Goal: Check status

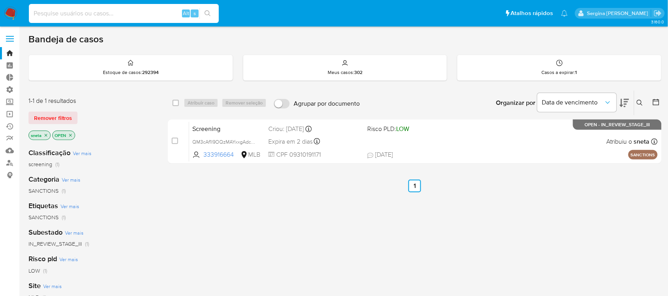
click at [46, 15] on input at bounding box center [124, 13] width 190 height 10
paste input "375707957"
type input "375707957"
click at [207, 11] on icon "search-icon" at bounding box center [208, 13] width 6 height 6
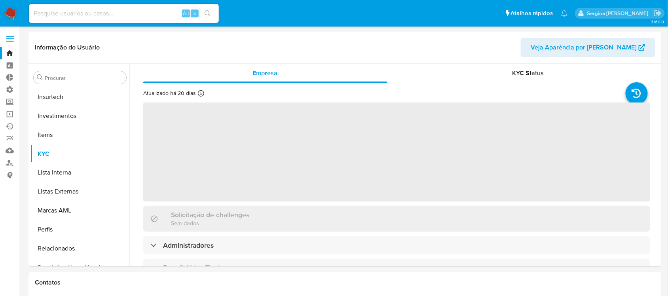
scroll to position [372, 0]
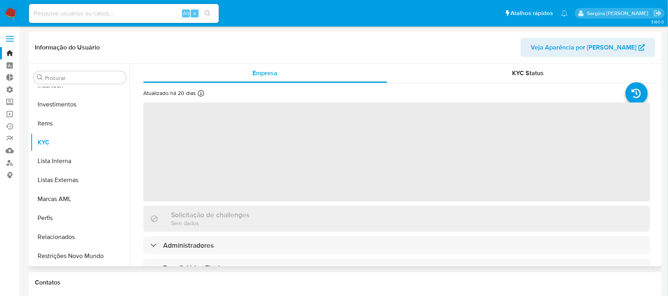
select select "10"
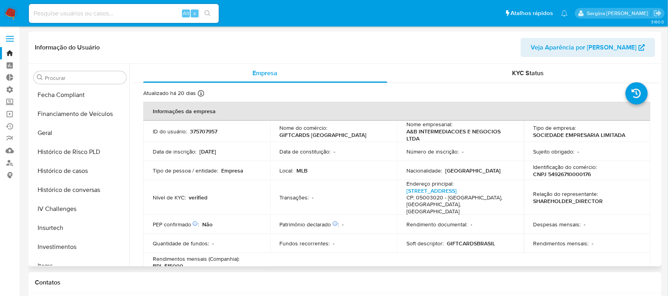
scroll to position [224, 0]
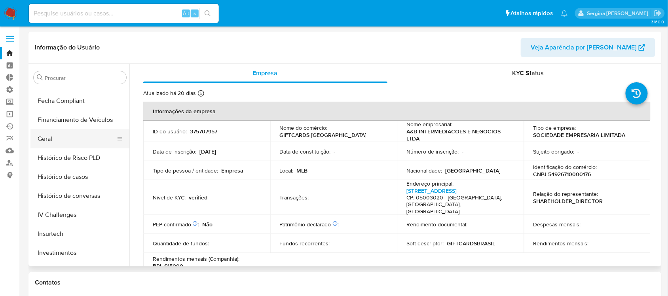
click at [59, 139] on button "Geral" at bounding box center [76, 138] width 93 height 19
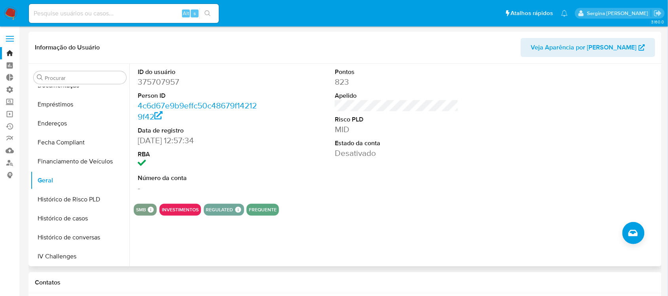
scroll to position [174, 0]
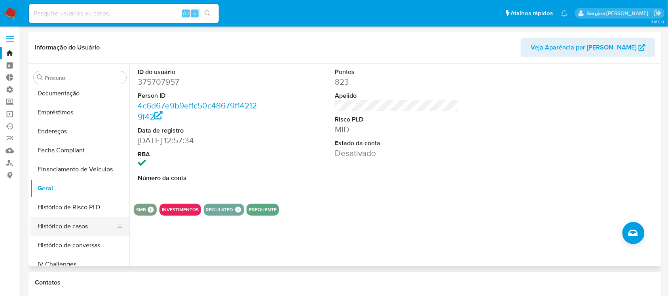
click at [90, 232] on button "Histórico de casos" at bounding box center [76, 226] width 93 height 19
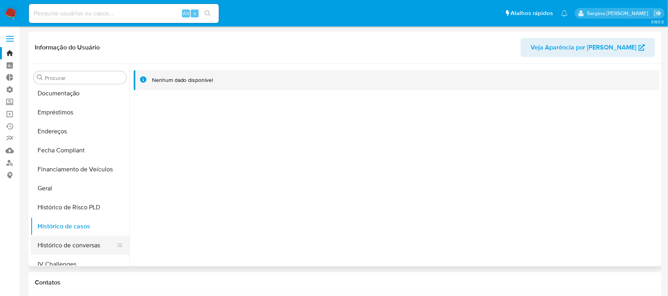
click at [59, 247] on button "Histórico de conversas" at bounding box center [76, 245] width 93 height 19
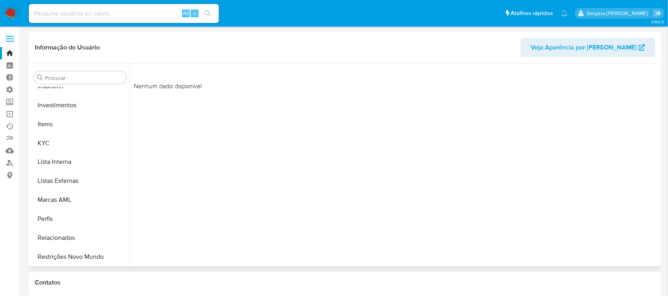
scroll to position [372, 0]
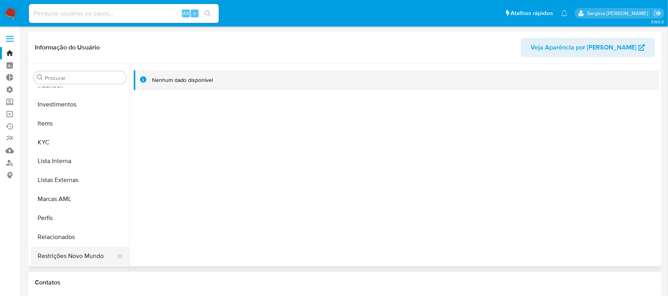
click at [72, 259] on button "Restrições Novo Mundo" at bounding box center [76, 256] width 93 height 19
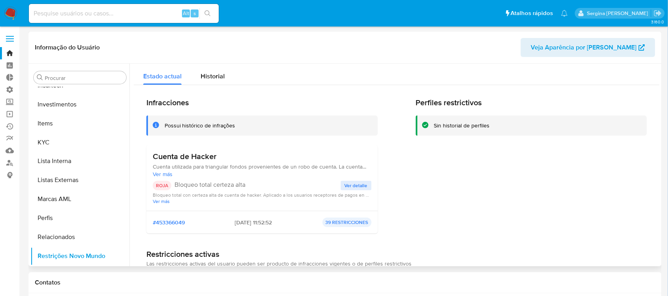
click at [357, 184] on span "Ver detalle" at bounding box center [356, 186] width 23 height 8
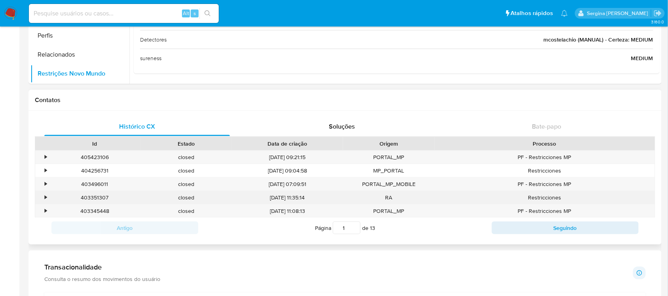
scroll to position [198, 0]
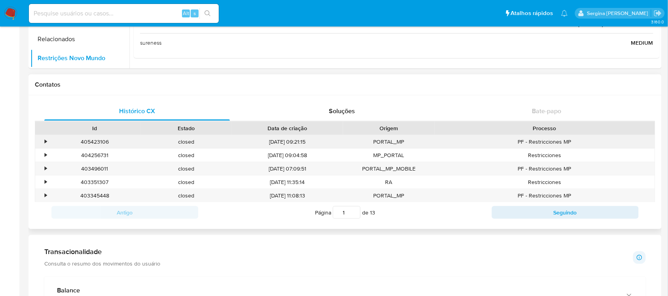
click at [45, 139] on div "•" at bounding box center [46, 142] width 2 height 8
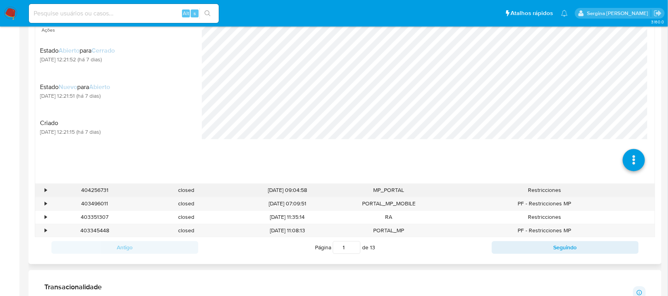
scroll to position [346, 0]
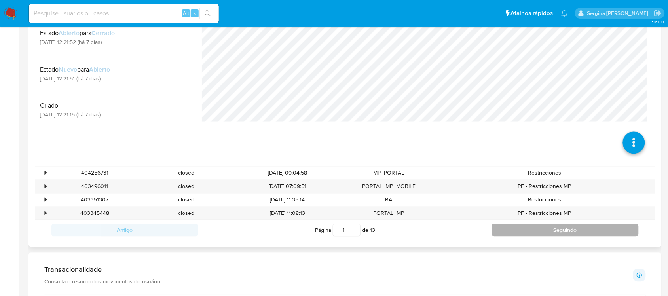
click at [532, 235] on button "Seguindo" at bounding box center [565, 230] width 147 height 13
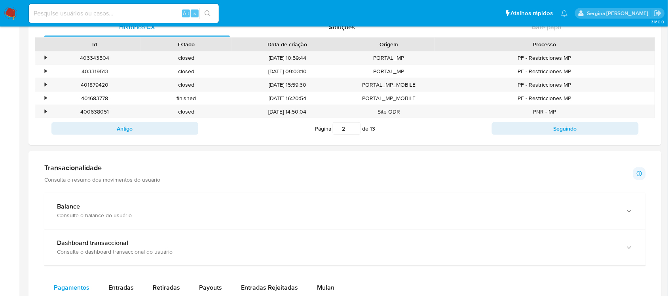
scroll to position [198, 0]
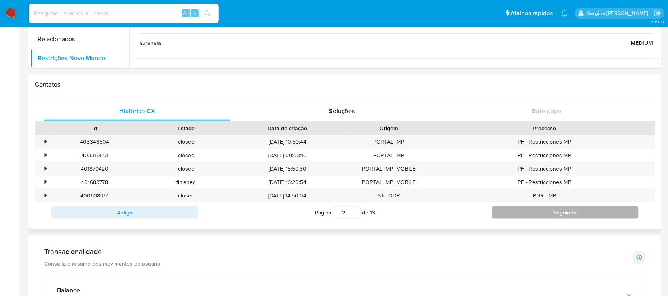
click at [569, 215] on button "Seguindo" at bounding box center [565, 212] width 147 height 13
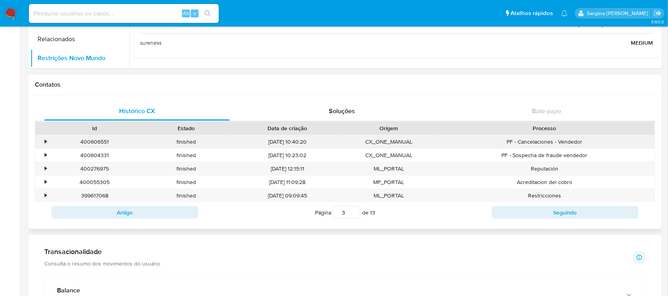
click at [44, 143] on div "•" at bounding box center [42, 141] width 14 height 13
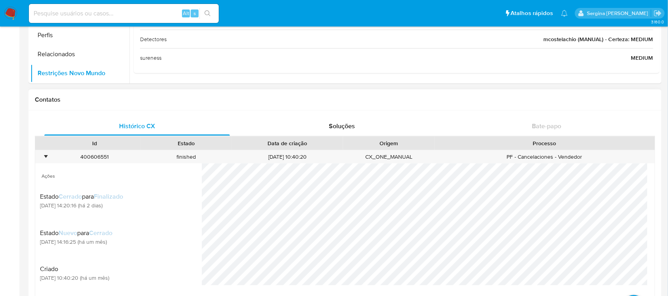
scroll to position [148, 0]
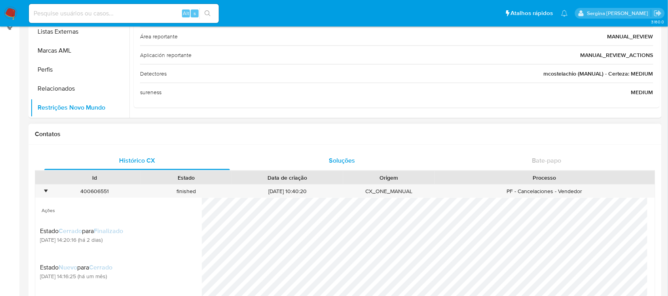
click at [347, 160] on span "Soluções" at bounding box center [342, 160] width 26 height 9
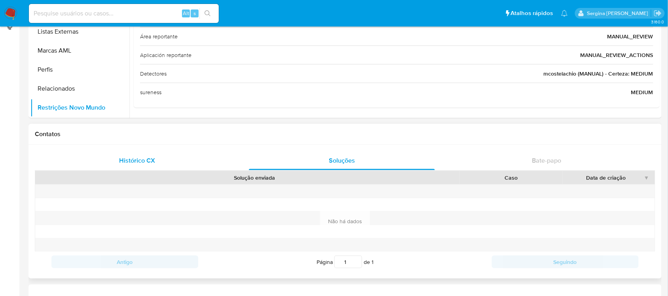
click at [131, 157] on span "Histórico CX" at bounding box center [137, 160] width 36 height 9
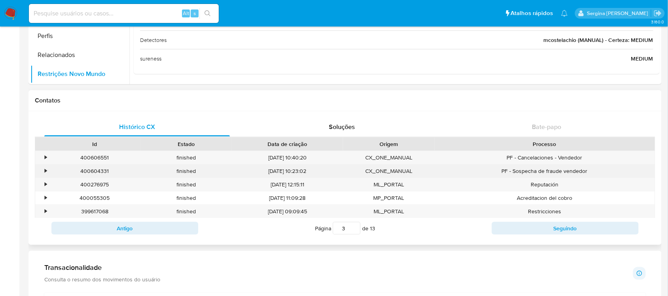
scroll to position [247, 0]
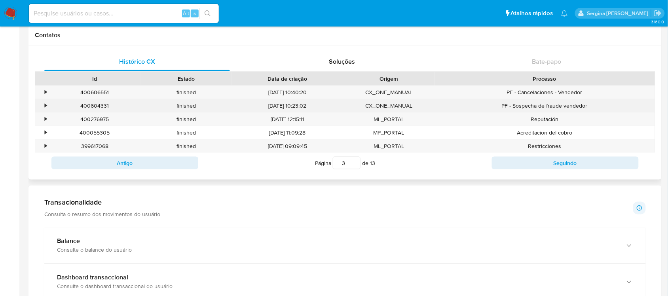
click at [47, 107] on div "•" at bounding box center [46, 106] width 2 height 8
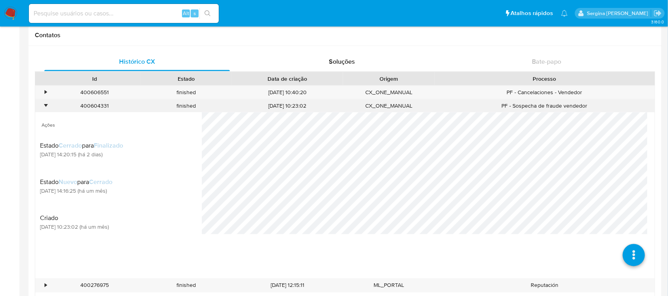
click at [45, 105] on div "•" at bounding box center [46, 106] width 2 height 8
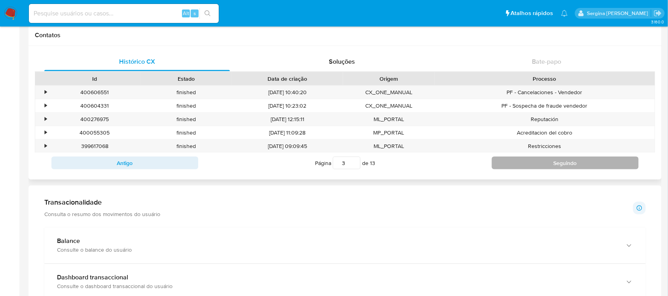
click at [543, 167] on button "Seguindo" at bounding box center [565, 163] width 147 height 13
click at [541, 163] on button "Seguindo" at bounding box center [565, 163] width 147 height 13
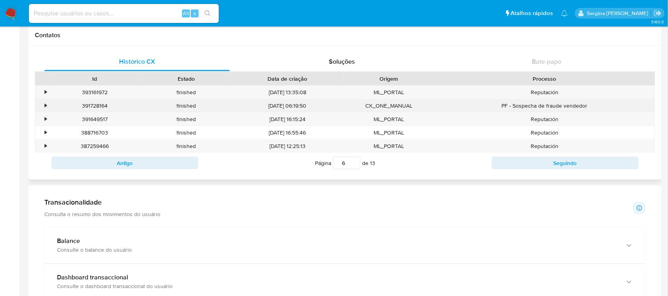
click at [46, 106] on div "•" at bounding box center [46, 106] width 2 height 8
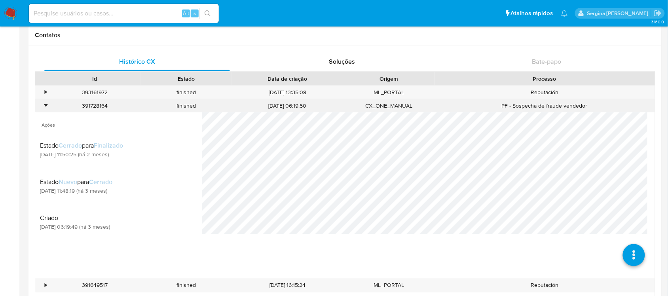
click at [42, 106] on div "•" at bounding box center [42, 105] width 14 height 13
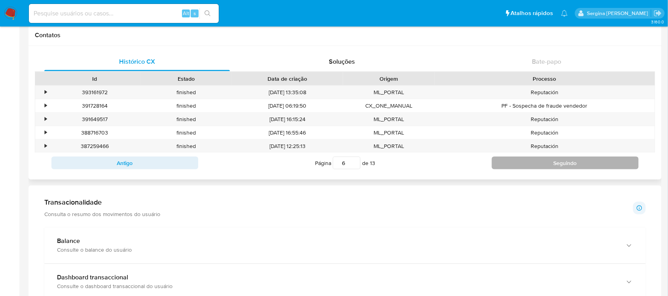
click at [571, 165] on button "Seguindo" at bounding box center [565, 163] width 147 height 13
click at [569, 163] on button "Seguindo" at bounding box center [565, 163] width 147 height 13
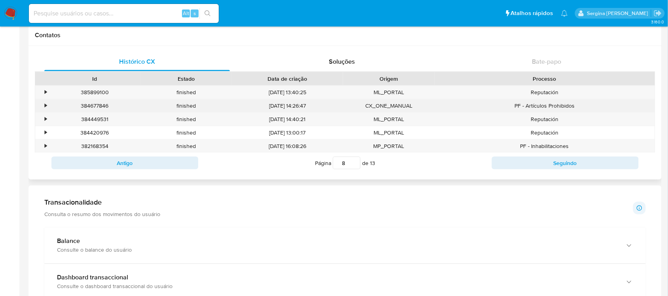
click at [43, 107] on div "•" at bounding box center [42, 105] width 14 height 13
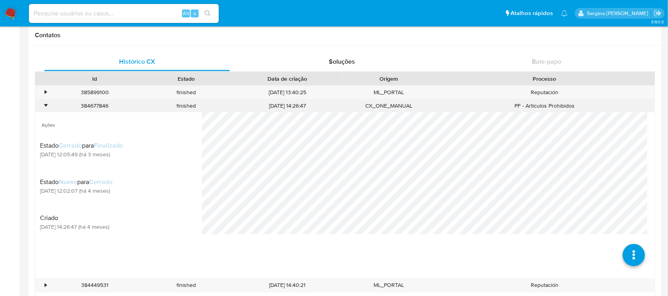
click at [46, 105] on div "•" at bounding box center [46, 106] width 2 height 8
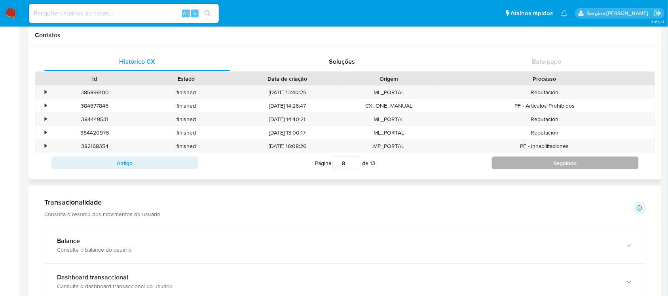
click at [593, 162] on button "Seguindo" at bounding box center [565, 163] width 147 height 13
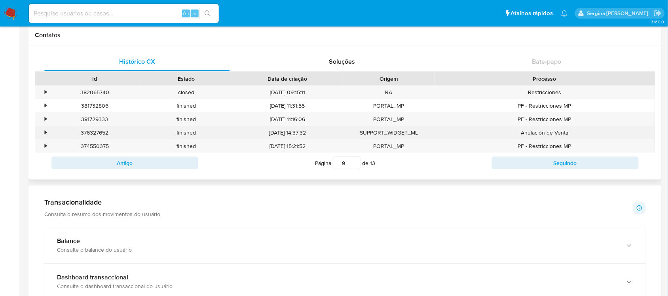
click at [48, 133] on div "•" at bounding box center [42, 132] width 14 height 13
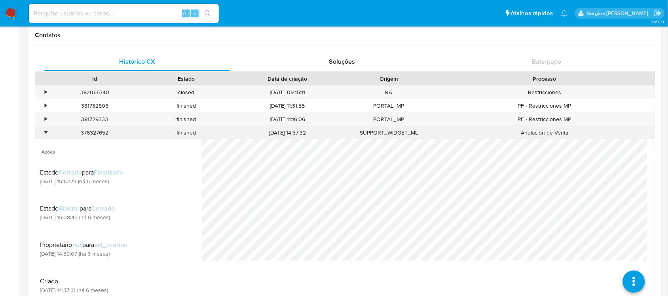
click at [48, 133] on div "•" at bounding box center [42, 132] width 14 height 13
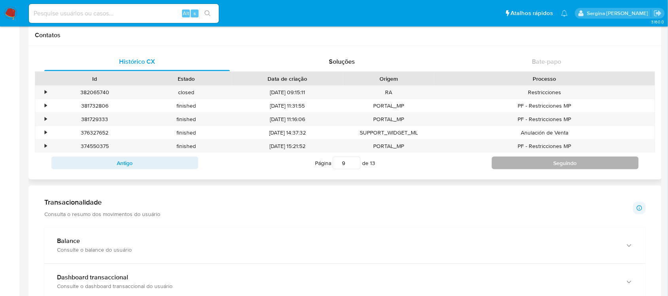
click at [586, 167] on button "Seguindo" at bounding box center [565, 163] width 147 height 13
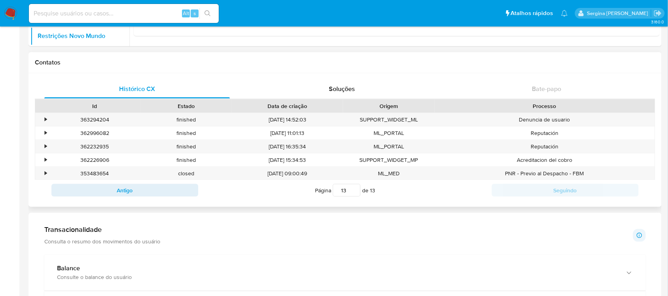
scroll to position [198, 0]
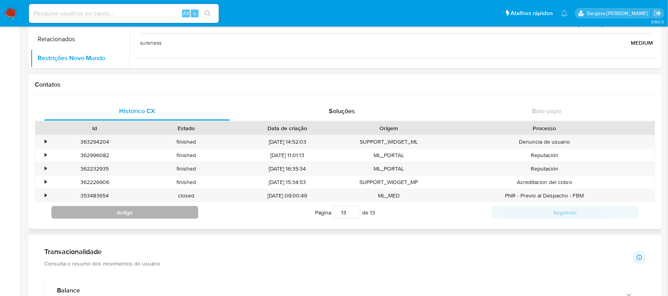
click at [144, 214] on button "Antigo" at bounding box center [124, 212] width 147 height 13
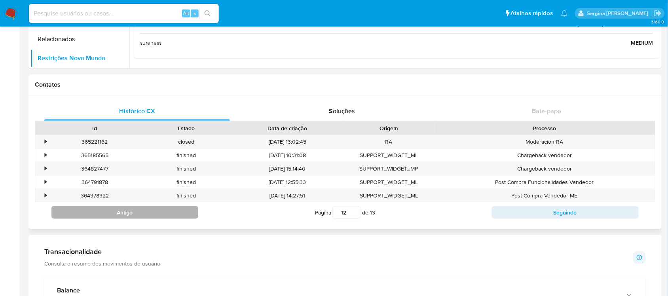
click at [144, 214] on button "Antigo" at bounding box center [124, 212] width 147 height 13
click at [125, 218] on button "Antigo" at bounding box center [124, 212] width 147 height 13
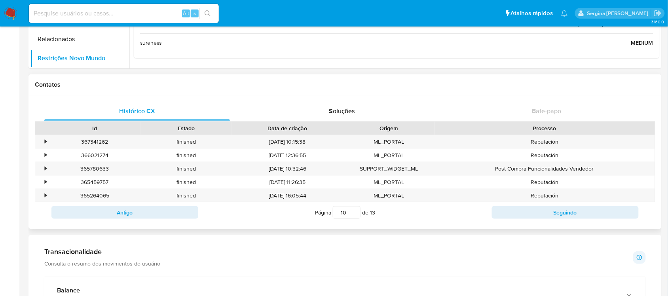
click at [125, 218] on div "Carregando..." at bounding box center [345, 172] width 621 height 102
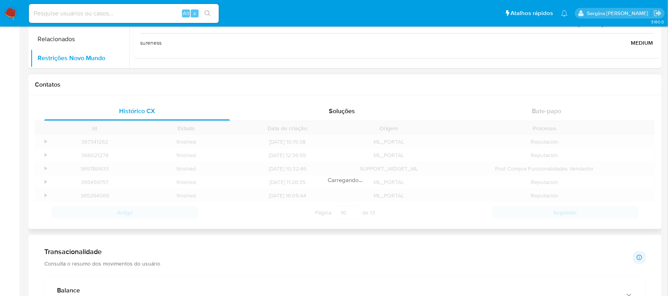
click at [125, 217] on div "Carregando..." at bounding box center [345, 172] width 621 height 102
click at [125, 217] on button "Antigo" at bounding box center [124, 212] width 147 height 13
click at [125, 217] on div "Carregando..." at bounding box center [345, 172] width 621 height 102
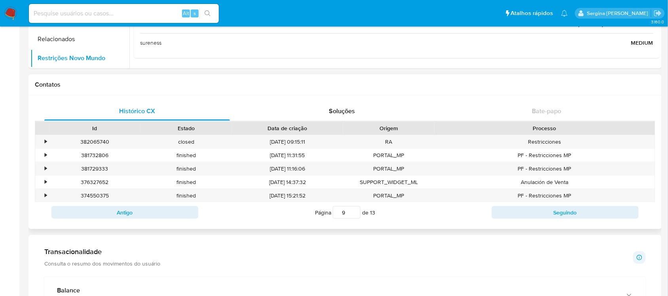
click at [125, 217] on button "Antigo" at bounding box center [124, 212] width 147 height 13
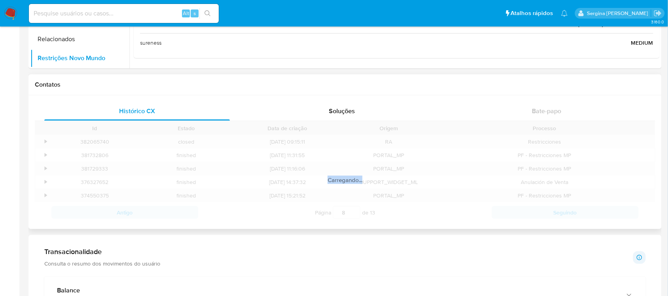
click at [125, 217] on div "Id Estado Data de criação Origem Processo • 382065740 closed 28/04/2025 09:15:1…" at bounding box center [345, 172] width 621 height 102
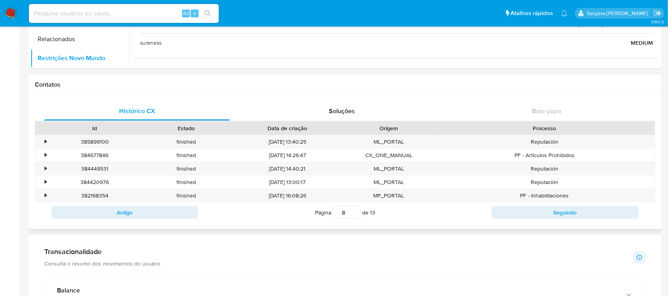
click at [125, 217] on button "Antigo" at bounding box center [124, 212] width 147 height 13
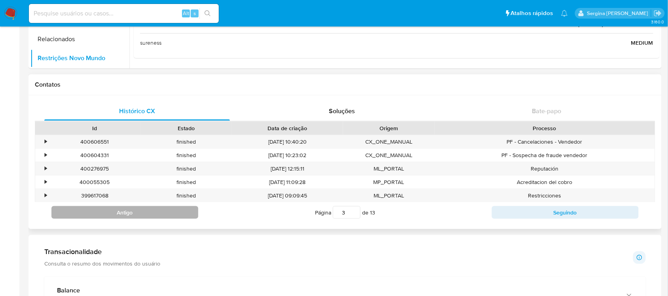
click at [158, 215] on button "Antigo" at bounding box center [124, 212] width 147 height 13
click at [90, 213] on button "Antigo" at bounding box center [124, 212] width 147 height 13
type input "1"
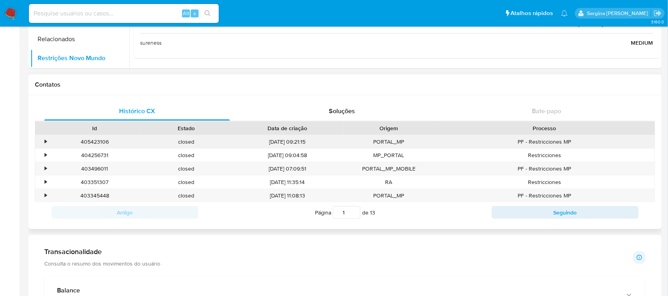
click at [42, 142] on div "•" at bounding box center [42, 141] width 14 height 13
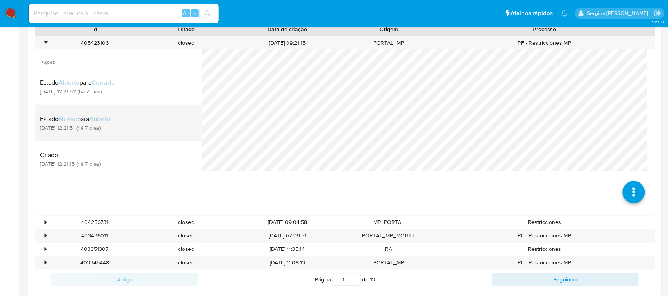
scroll to position [247, 0]
